Goal: Task Accomplishment & Management: Use online tool/utility

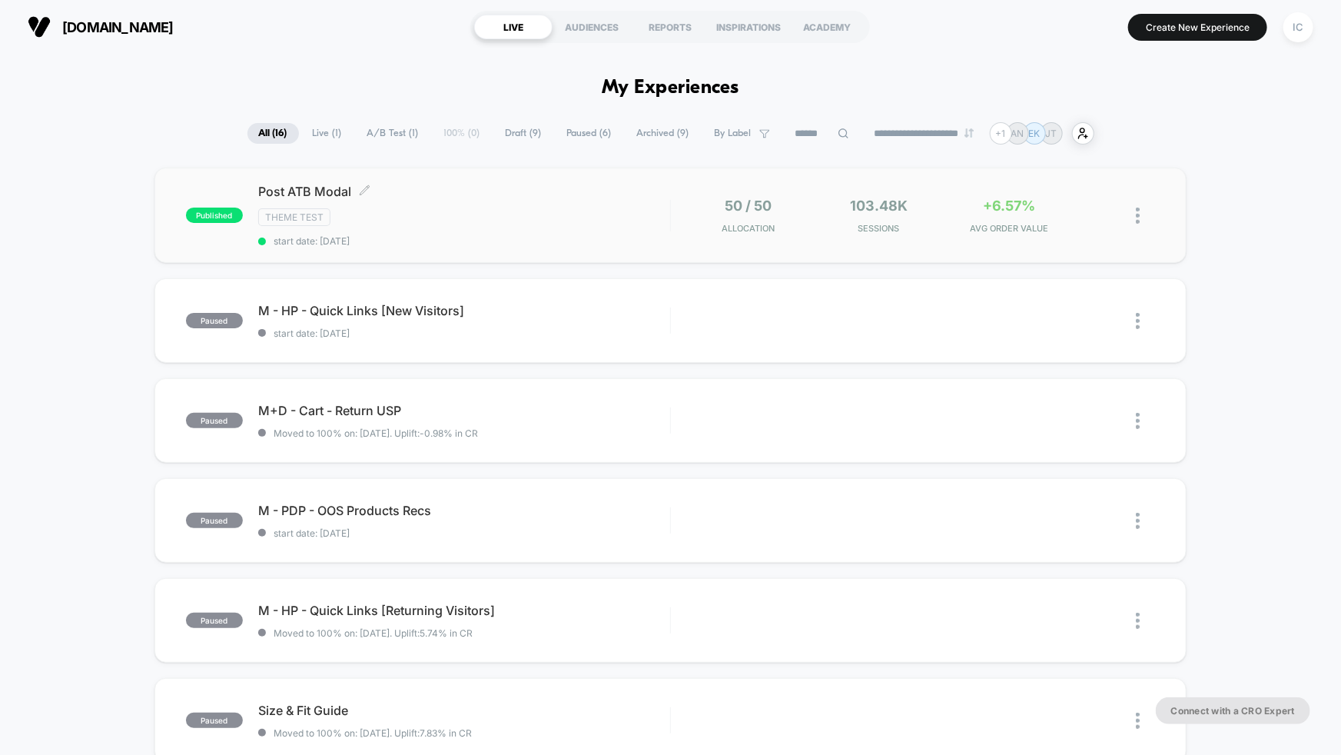
click at [446, 221] on div "Theme Test" at bounding box center [464, 217] width 412 height 18
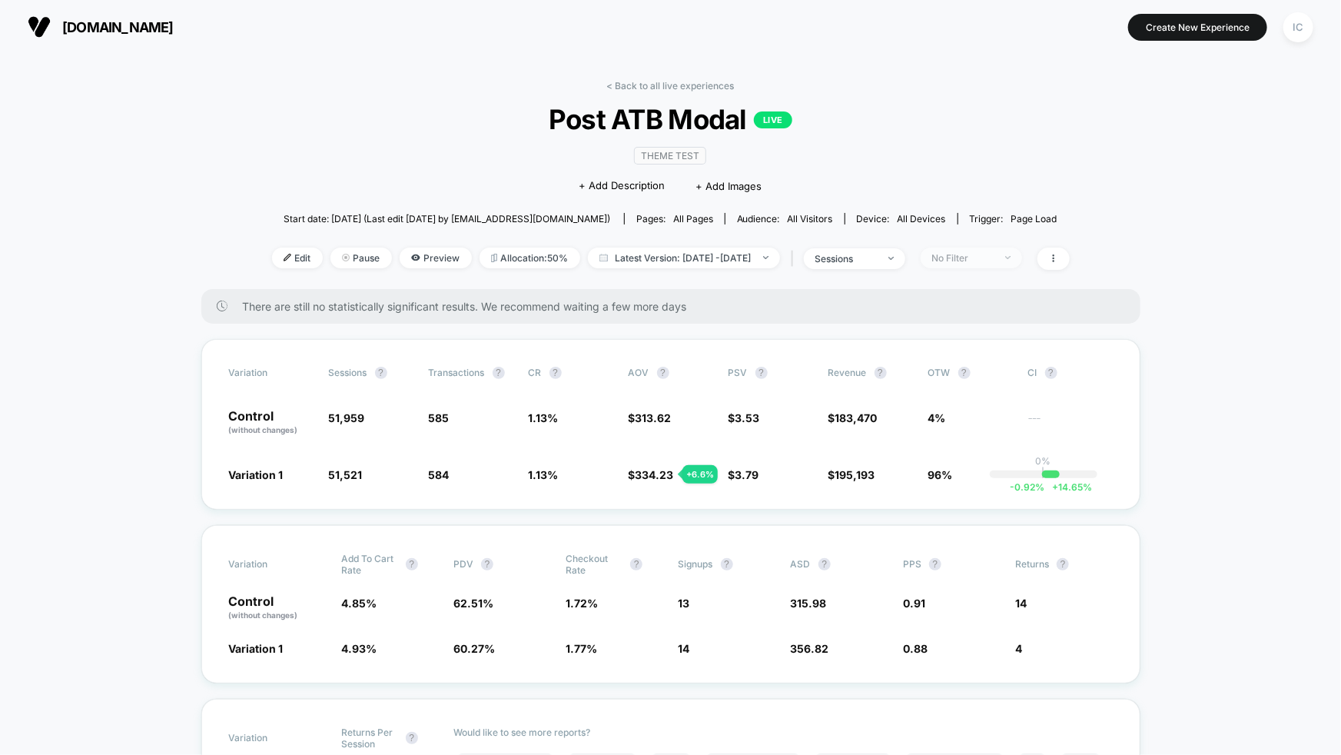
click at [994, 254] on div "No Filter" at bounding box center [962, 258] width 61 height 12
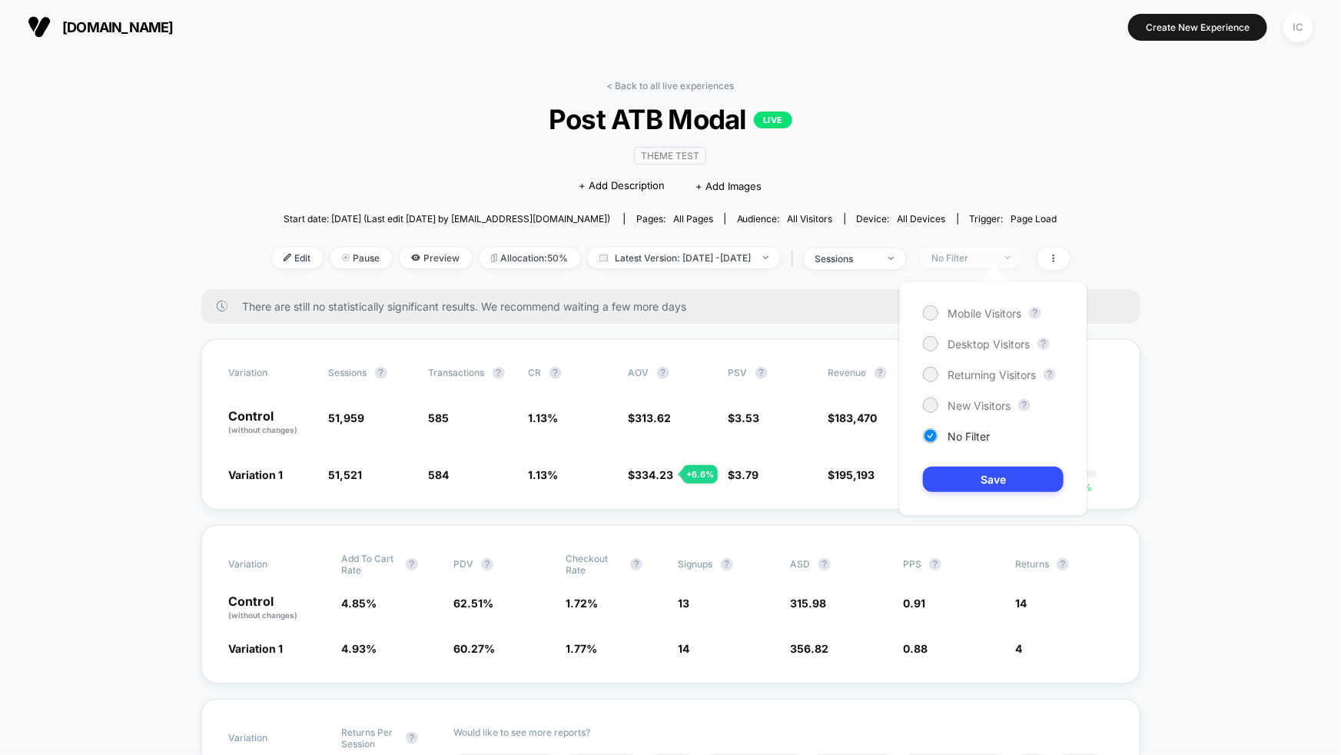
click at [994, 254] on div "No Filter" at bounding box center [962, 258] width 61 height 12
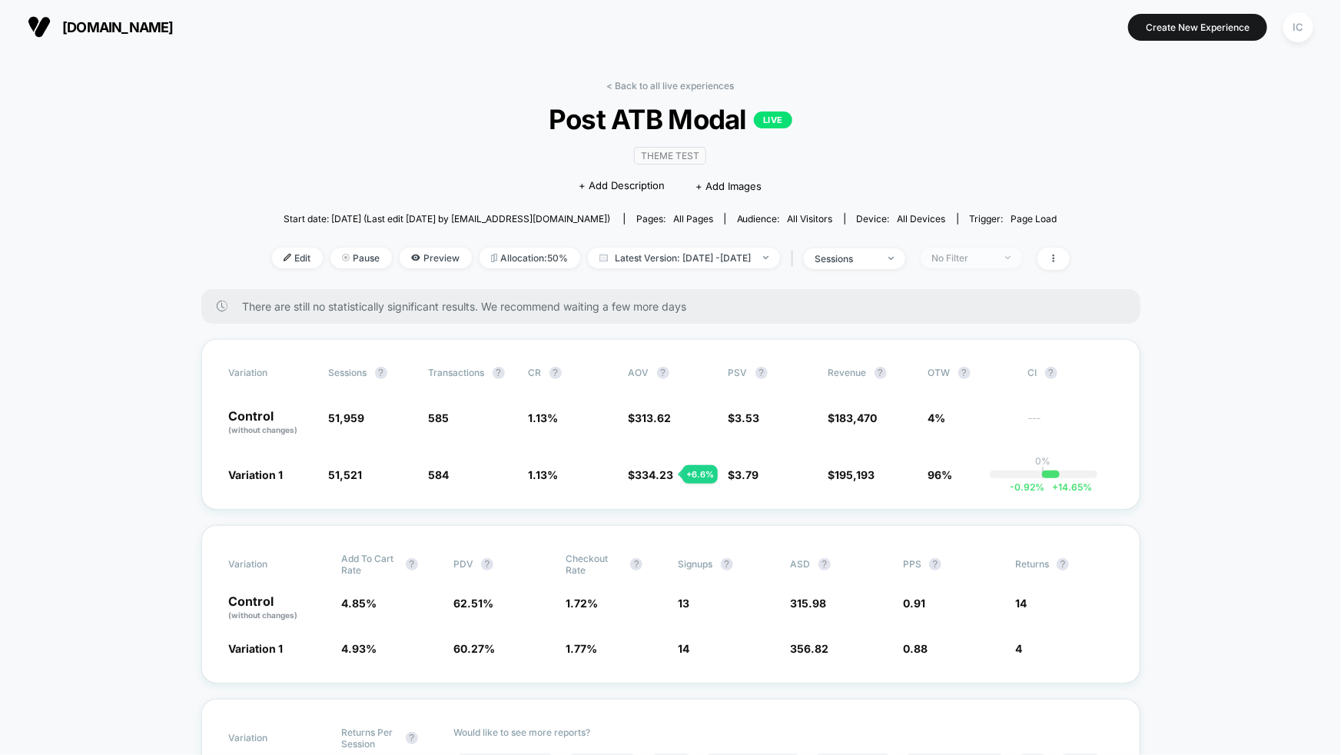
click at [994, 254] on div "No Filter" at bounding box center [962, 258] width 61 height 12
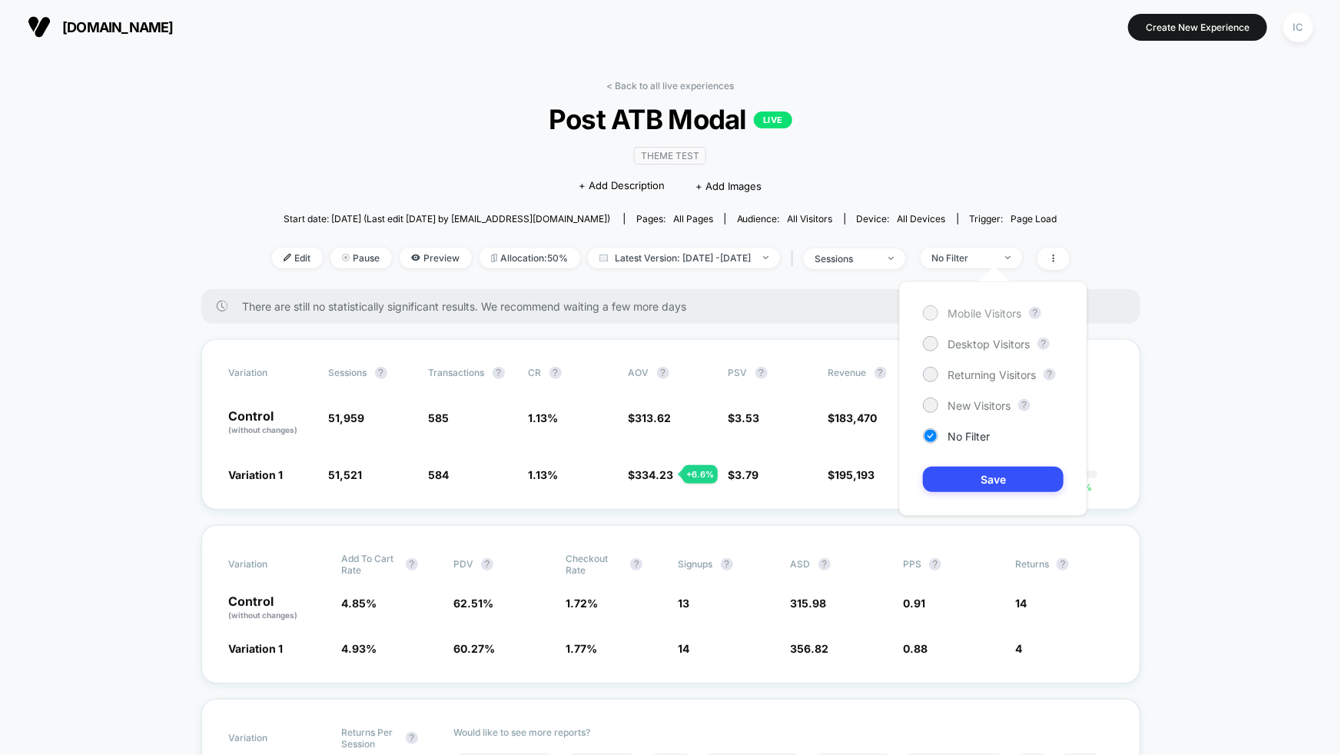
click at [972, 307] on span "Mobile Visitors" at bounding box center [985, 313] width 74 height 13
click at [1005, 475] on button "Save" at bounding box center [993, 479] width 141 height 25
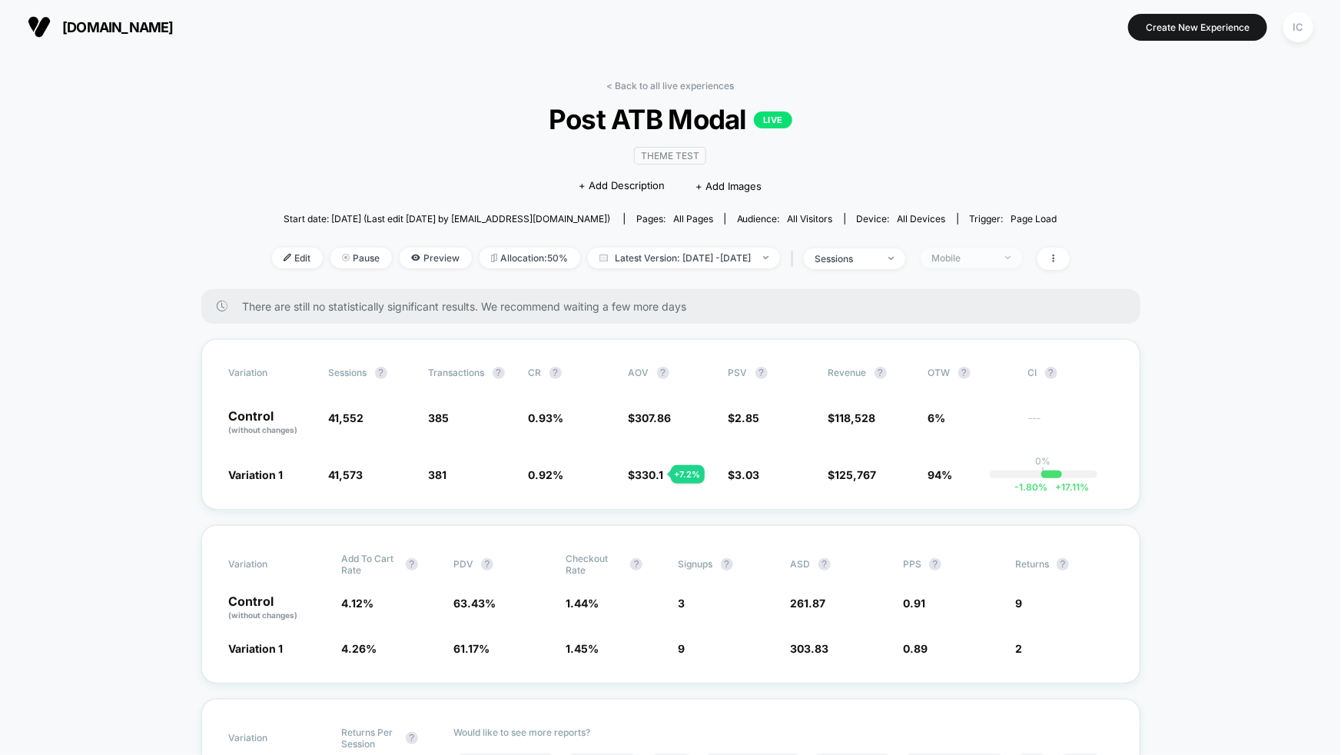
click at [1008, 263] on span "Mobile" at bounding box center [971, 258] width 101 height 21
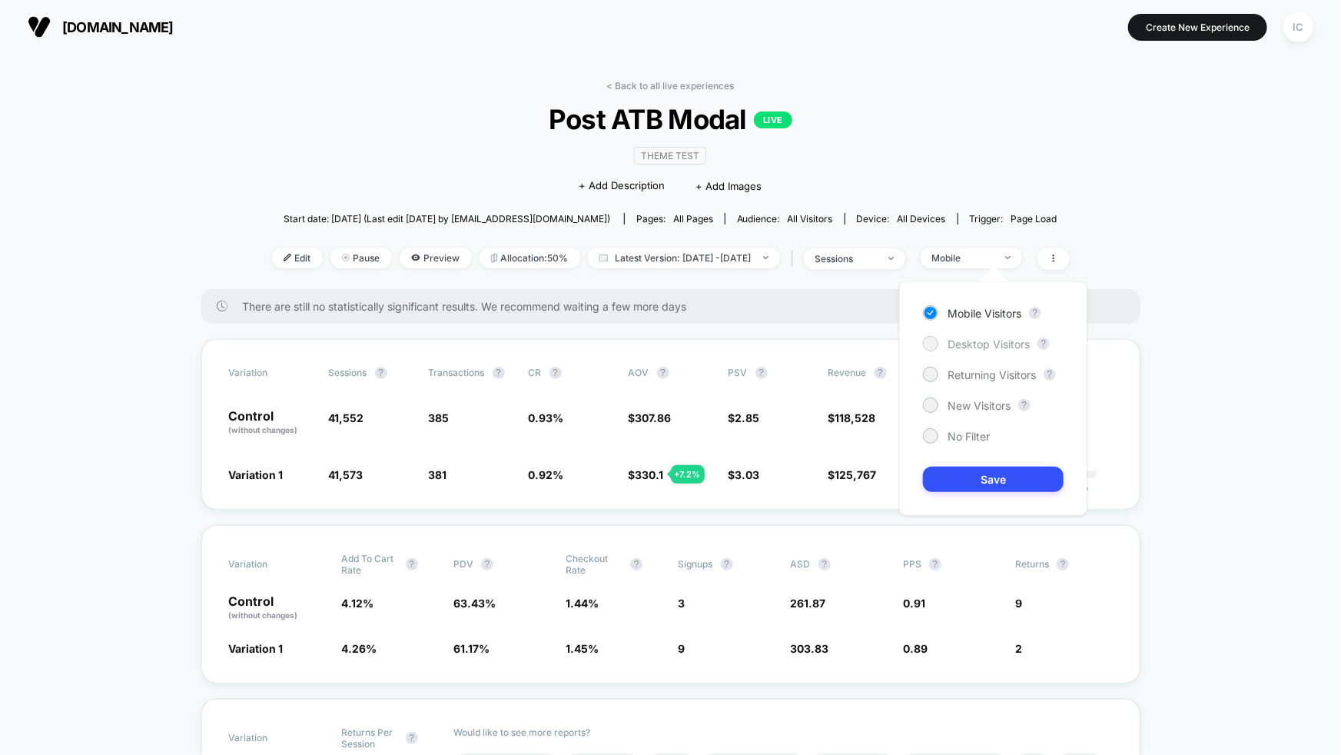
click at [985, 342] on span "Desktop Visitors" at bounding box center [989, 343] width 82 height 13
click at [995, 476] on button "Save" at bounding box center [993, 479] width 141 height 25
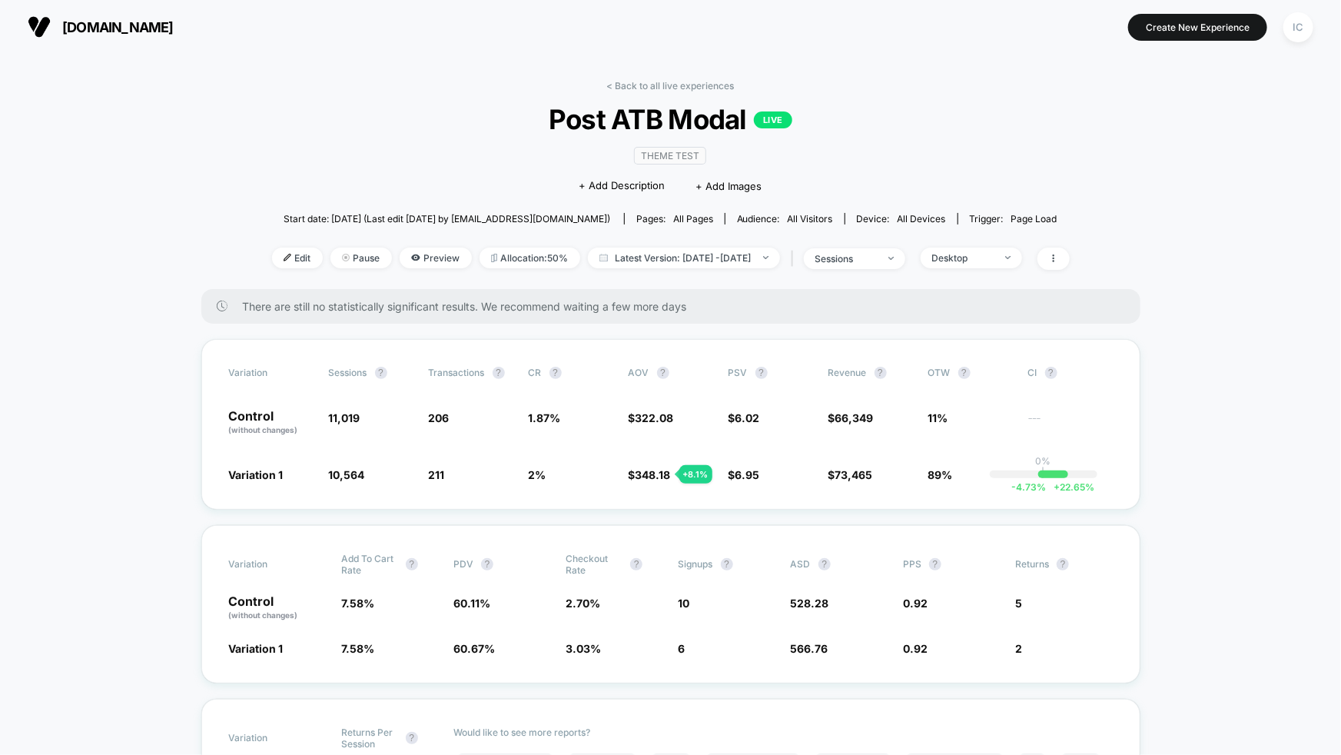
click at [1022, 262] on span "Desktop" at bounding box center [971, 258] width 101 height 21
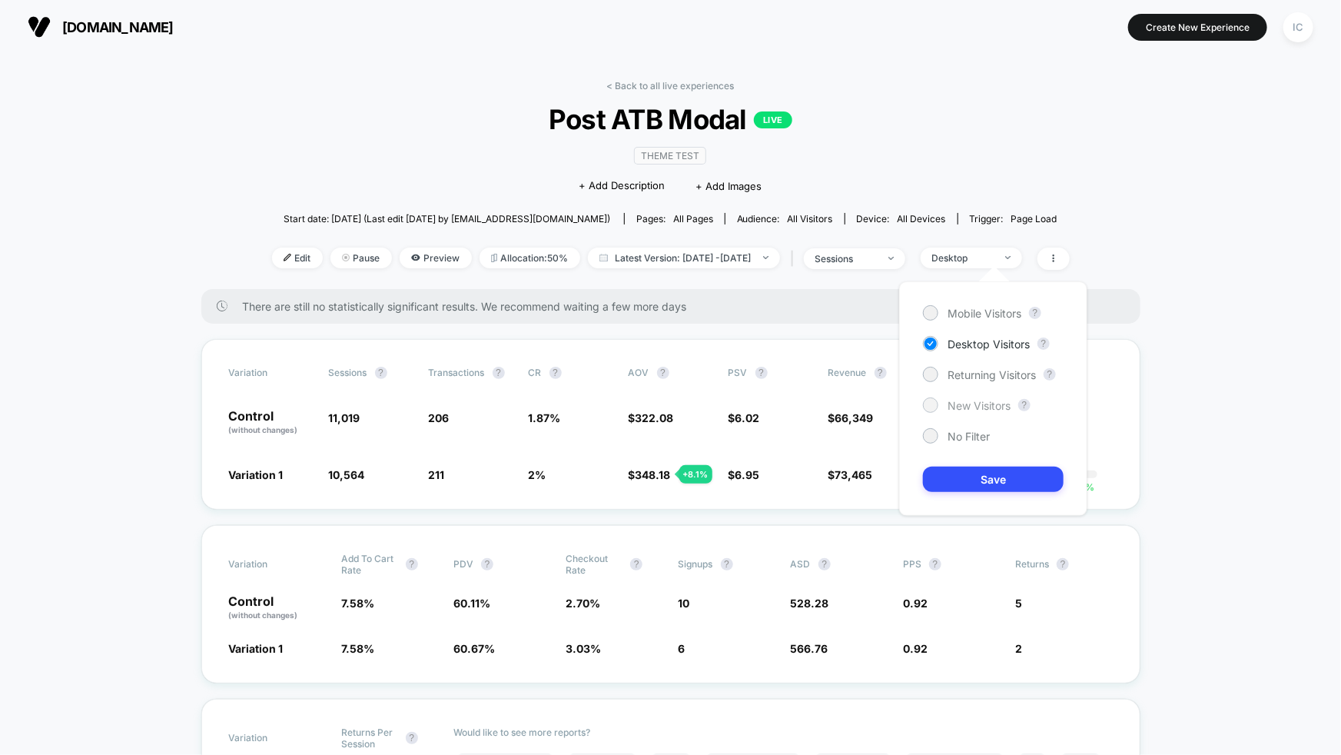
click at [976, 403] on span "New Visitors" at bounding box center [979, 405] width 63 height 13
click at [973, 471] on button "Save" at bounding box center [993, 479] width 141 height 25
